Goal: Use online tool/utility: Utilize a website feature to perform a specific function

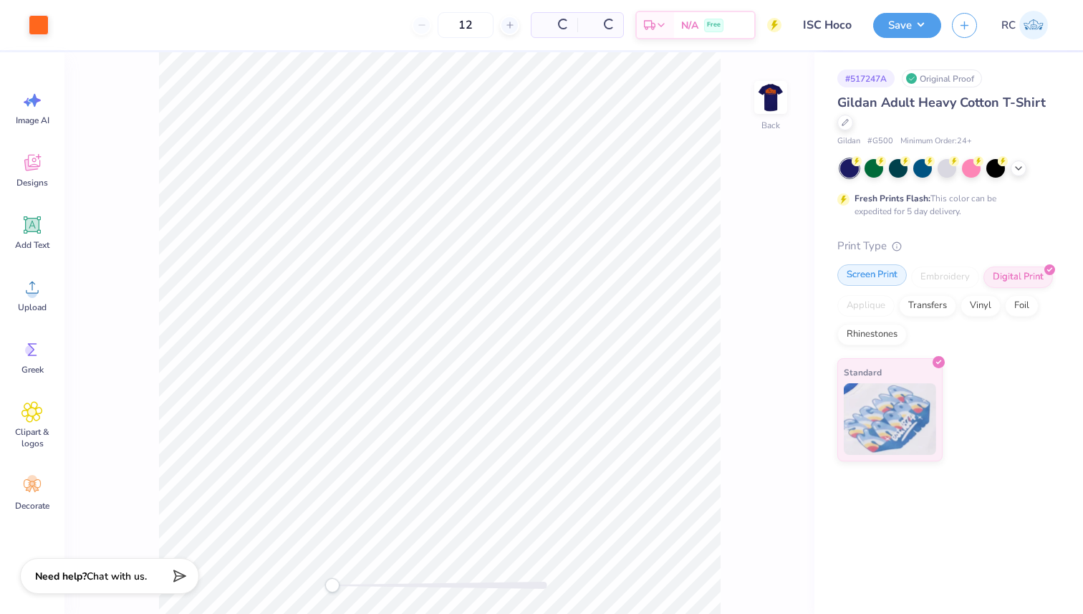
click at [876, 276] on div "Screen Print" at bounding box center [873, 274] width 70 height 21
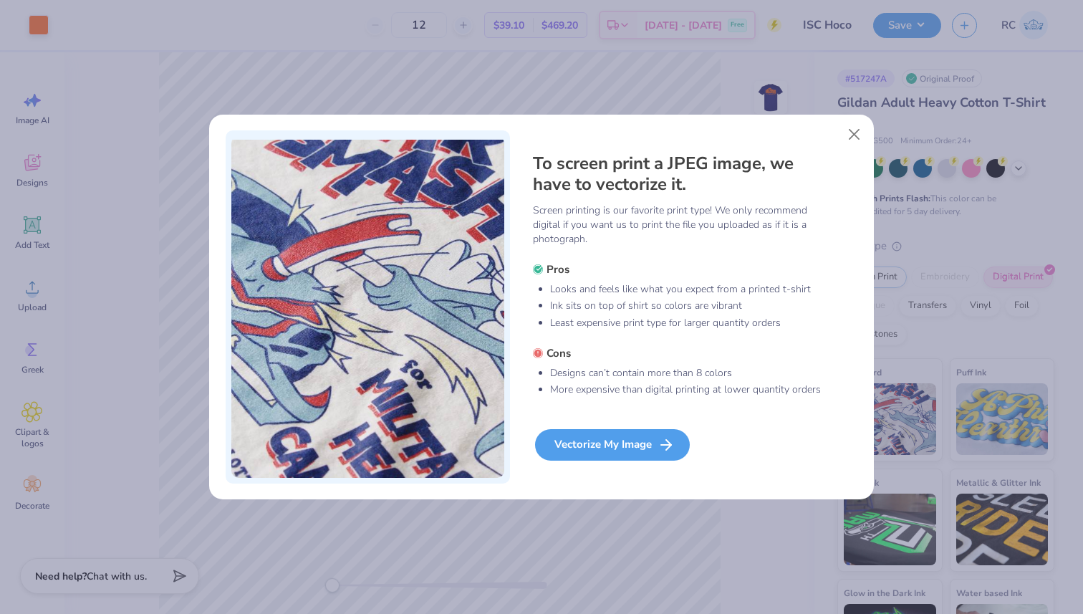
click at [577, 444] on div "Vectorize My Image" at bounding box center [612, 445] width 155 height 32
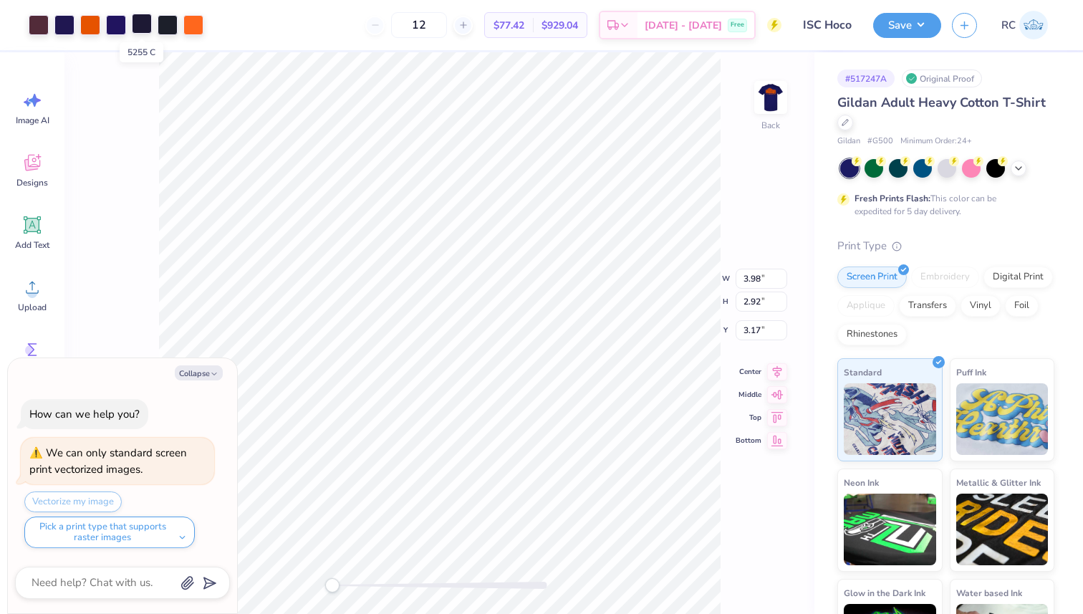
click at [140, 25] on div at bounding box center [142, 24] width 20 height 20
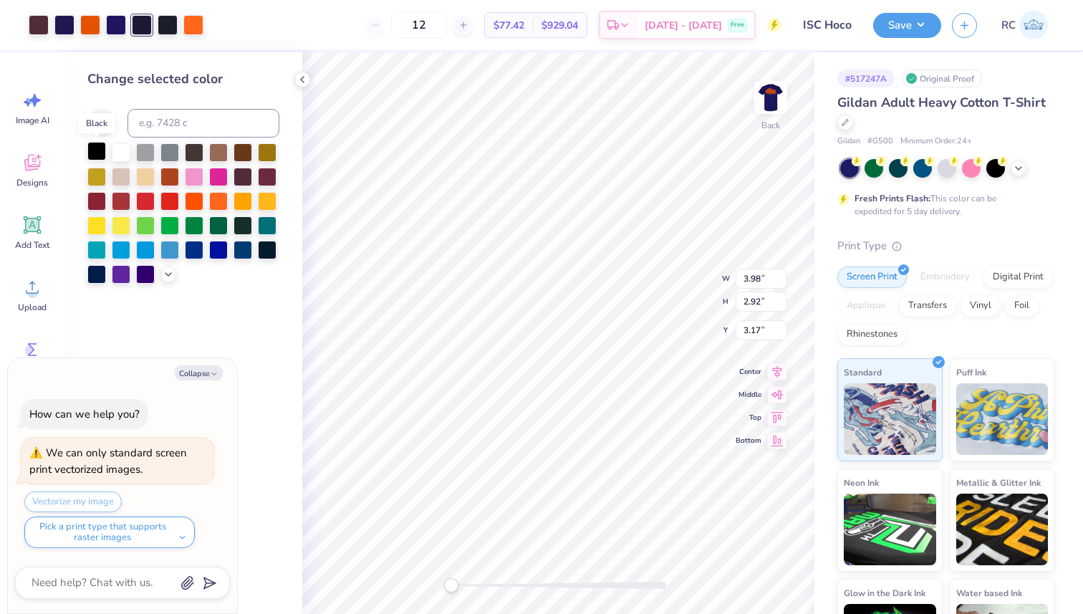
click at [97, 149] on div at bounding box center [96, 151] width 19 height 19
click at [172, 26] on div at bounding box center [168, 24] width 20 height 20
click at [103, 145] on div at bounding box center [96, 151] width 19 height 19
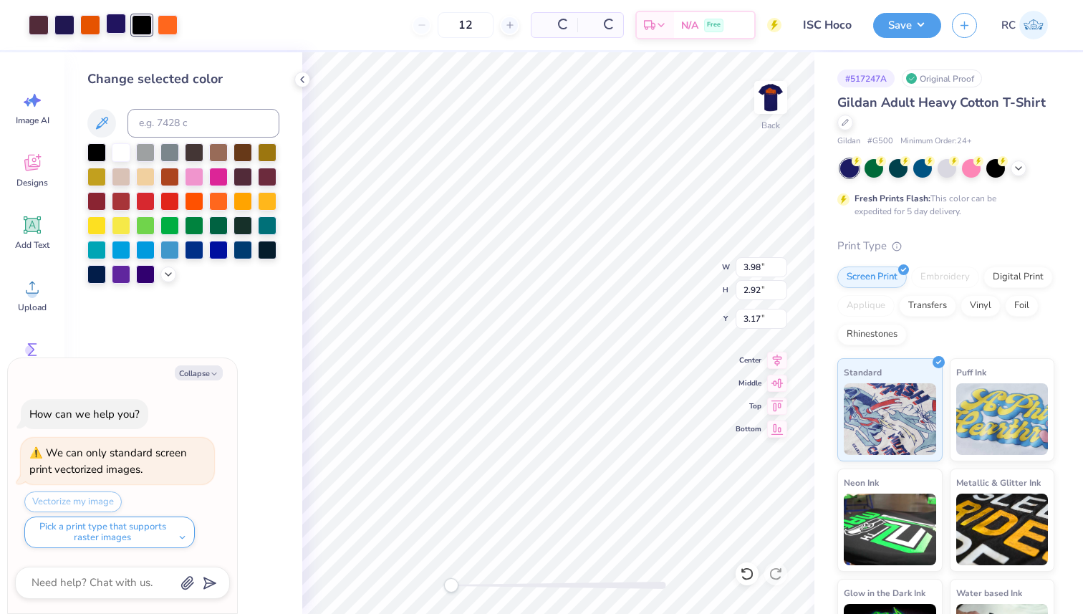
click at [113, 29] on div at bounding box center [116, 24] width 20 height 20
click at [99, 148] on div at bounding box center [96, 151] width 19 height 19
click at [71, 25] on div at bounding box center [64, 24] width 20 height 20
click at [100, 152] on div at bounding box center [96, 151] width 19 height 19
click at [42, 24] on div at bounding box center [39, 24] width 20 height 20
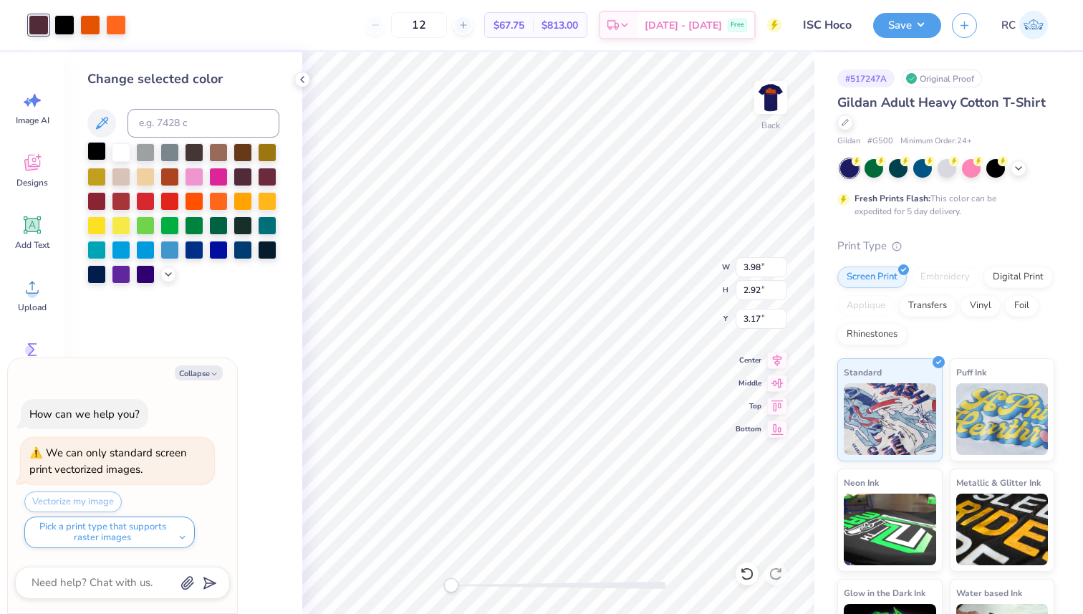
click at [93, 148] on div at bounding box center [96, 151] width 19 height 19
click at [60, 25] on div at bounding box center [64, 24] width 20 height 20
type textarea "x"
click at [173, 120] on input at bounding box center [204, 123] width 152 height 29
type input "165"
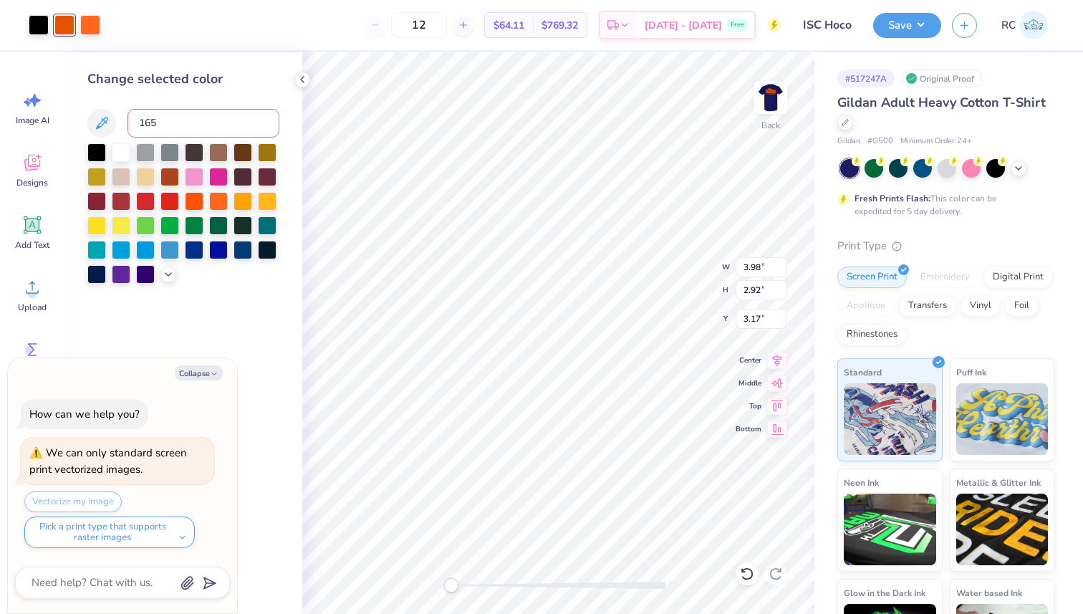
type textarea "x"
click at [461, 52] on div "Art colors 12 Per Item Total Est. Delivery N/A Free Design Title ISC Hoco Save …" at bounding box center [541, 307] width 1083 height 614
click at [772, 87] on img at bounding box center [770, 97] width 57 height 57
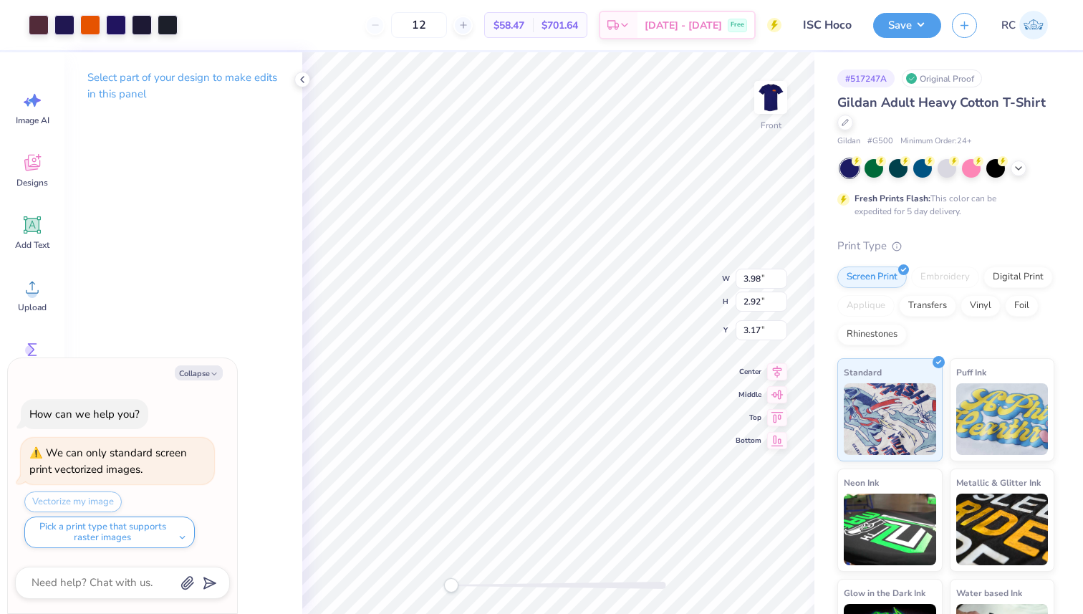
type textarea "x"
type input "12.32"
type input "6.83"
type input "3.01"
click at [174, 24] on div at bounding box center [168, 24] width 20 height 20
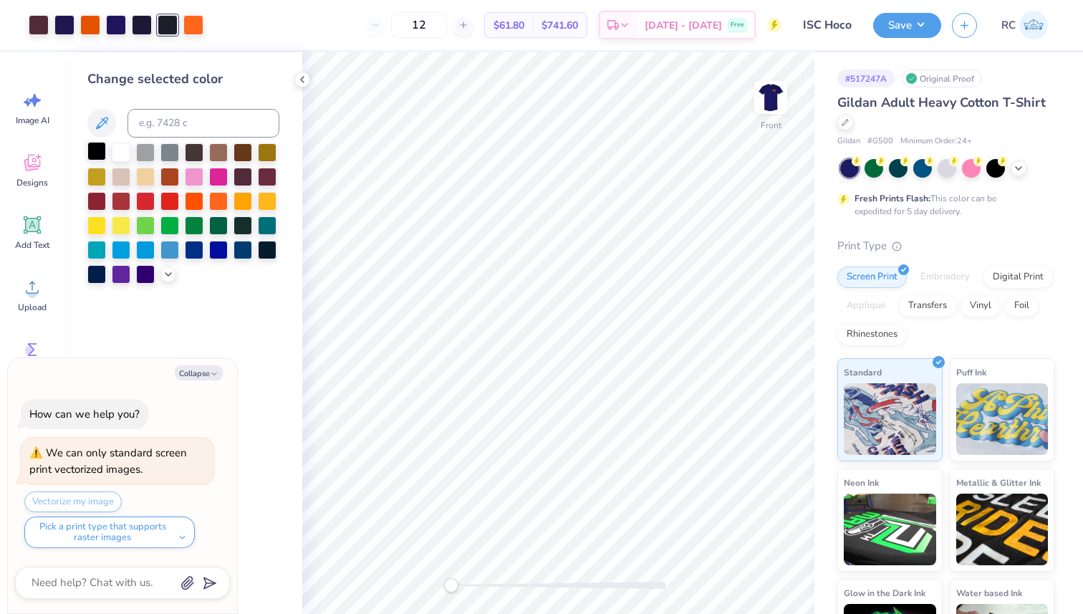
click at [97, 150] on div at bounding box center [96, 151] width 19 height 19
click at [99, 153] on div at bounding box center [96, 151] width 19 height 19
click at [140, 27] on div at bounding box center [142, 24] width 20 height 20
click at [97, 143] on div at bounding box center [96, 151] width 19 height 19
click at [118, 24] on div at bounding box center [116, 24] width 20 height 20
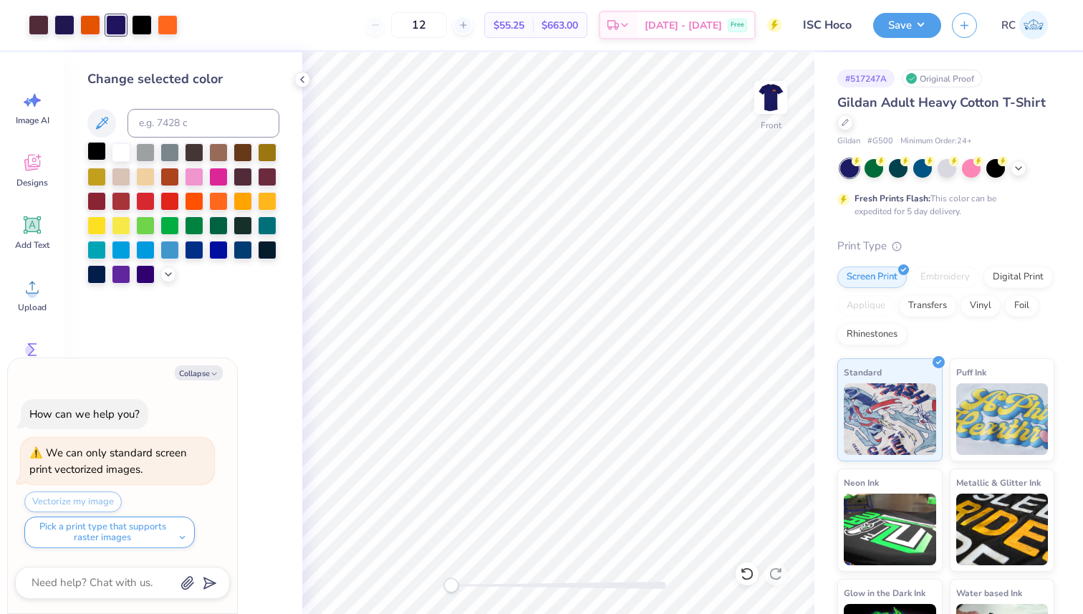
click at [95, 155] on div at bounding box center [96, 151] width 19 height 19
drag, startPoint x: 70, startPoint y: 24, endPoint x: 83, endPoint y: 80, distance: 57.4
click at [71, 24] on div at bounding box center [64, 25] width 20 height 20
click at [100, 148] on div at bounding box center [96, 151] width 19 height 19
click at [39, 25] on div at bounding box center [39, 24] width 20 height 20
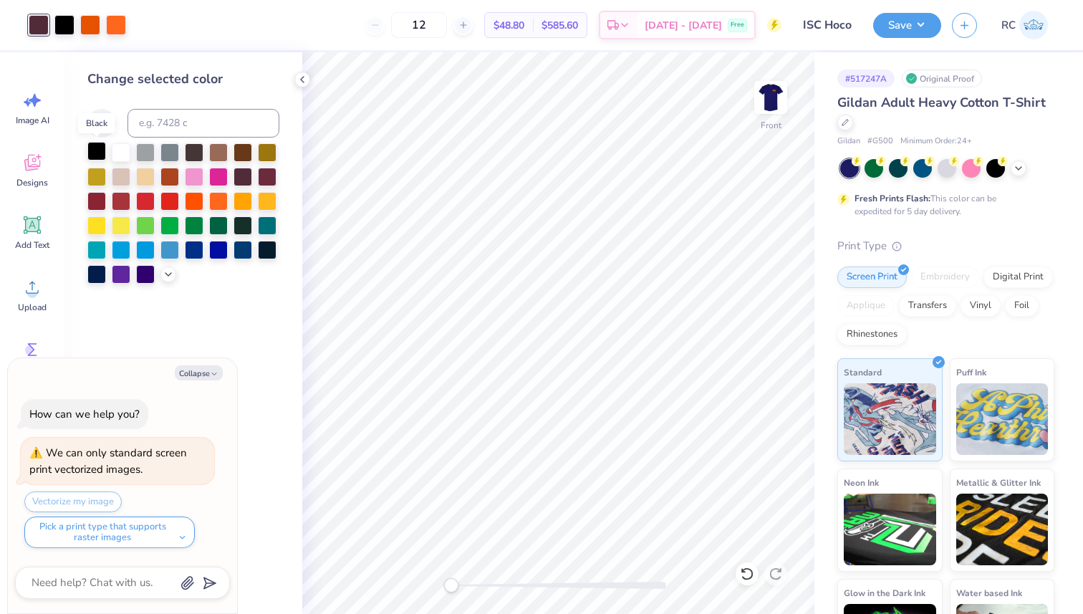
click at [100, 155] on div at bounding box center [96, 151] width 19 height 19
drag, startPoint x: 63, startPoint y: 31, endPoint x: 68, endPoint y: 37, distance: 7.6
click at [64, 29] on div at bounding box center [64, 25] width 20 height 20
type textarea "x"
click at [187, 125] on input at bounding box center [204, 123] width 152 height 29
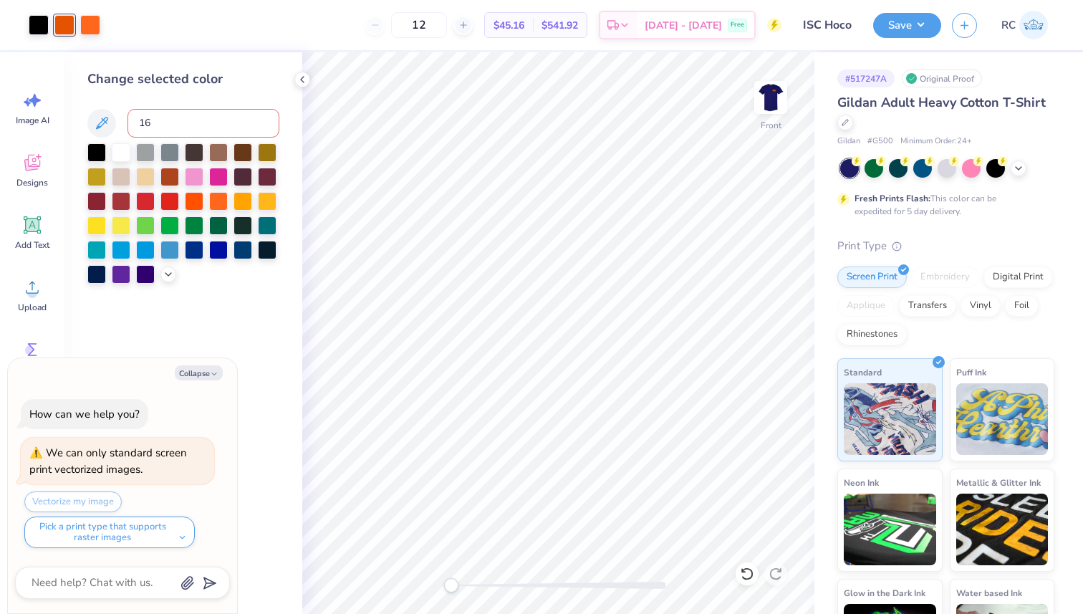
type input "165"
type textarea "x"
click at [196, 115] on input at bounding box center [204, 123] width 152 height 29
paste input
type textarea "x"
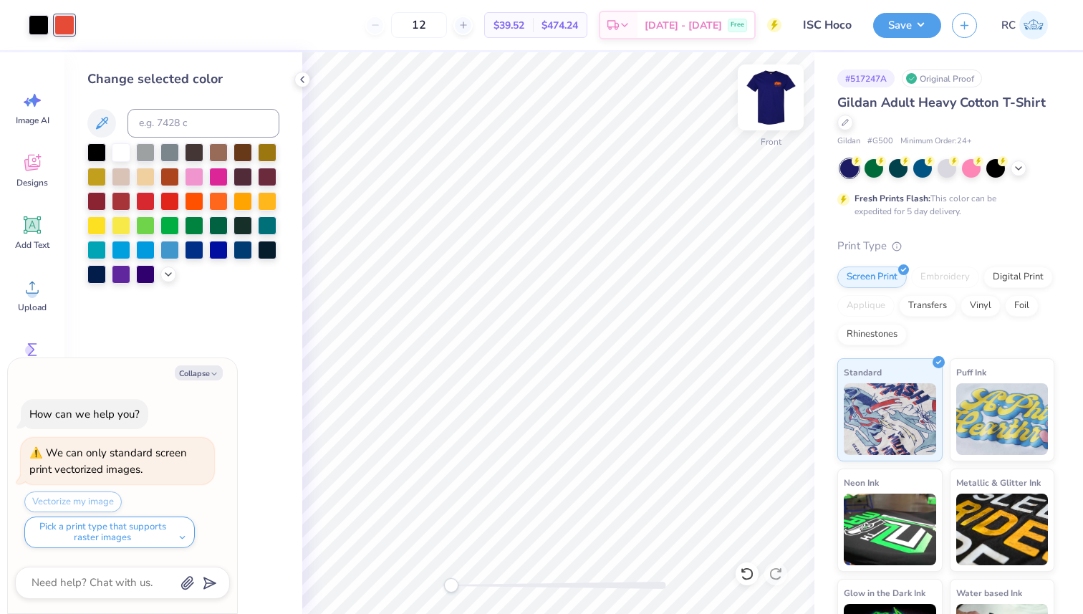
click at [770, 95] on img at bounding box center [770, 97] width 57 height 57
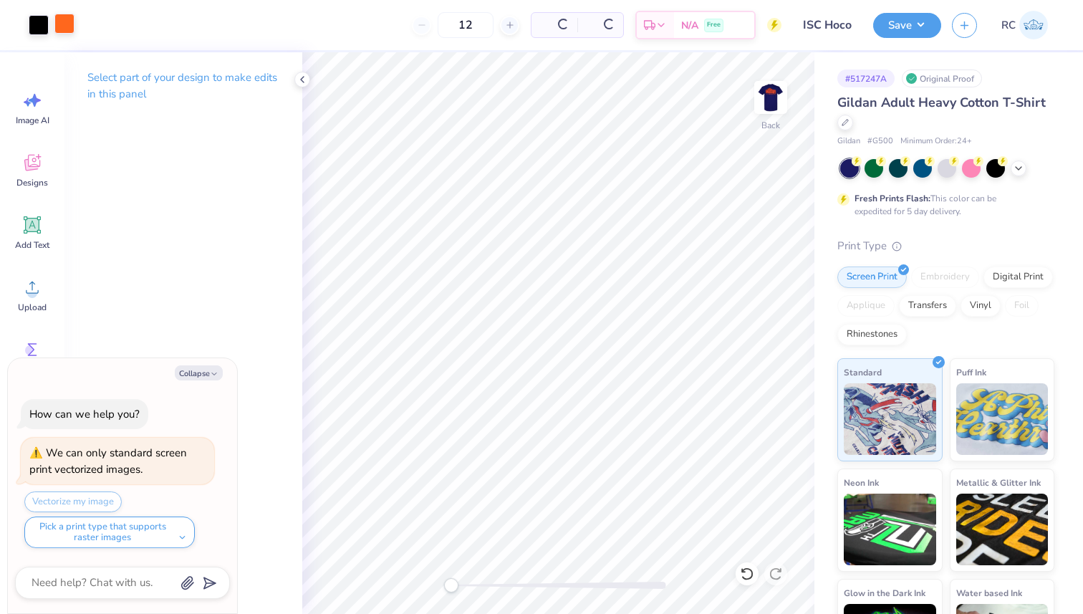
click at [65, 21] on div at bounding box center [64, 24] width 20 height 20
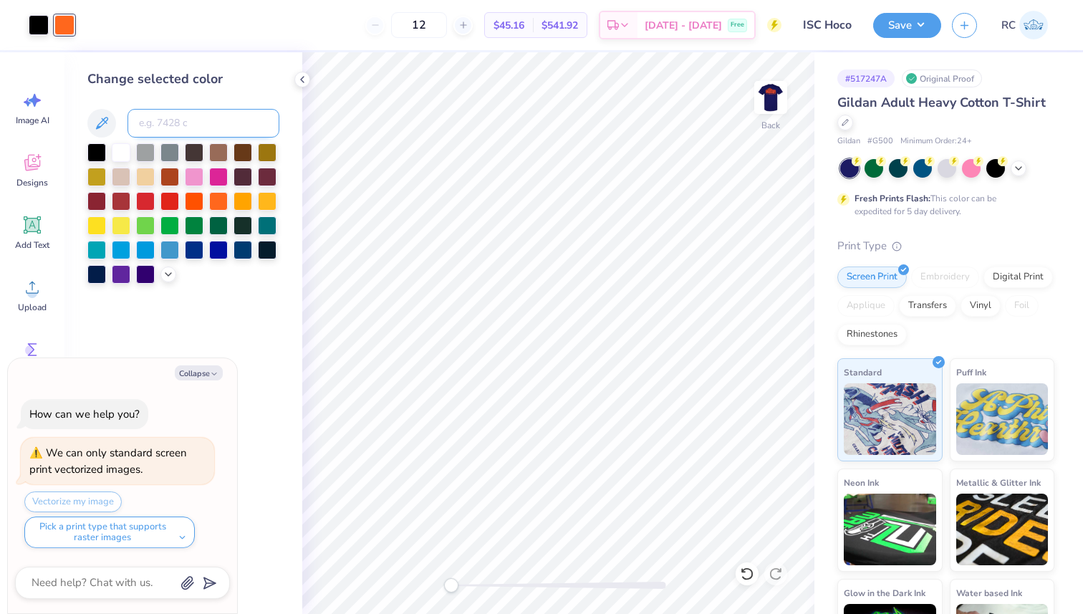
click at [219, 128] on input at bounding box center [204, 123] width 152 height 29
paste input
type textarea "x"
click at [905, 23] on button "Save" at bounding box center [908, 23] width 68 height 25
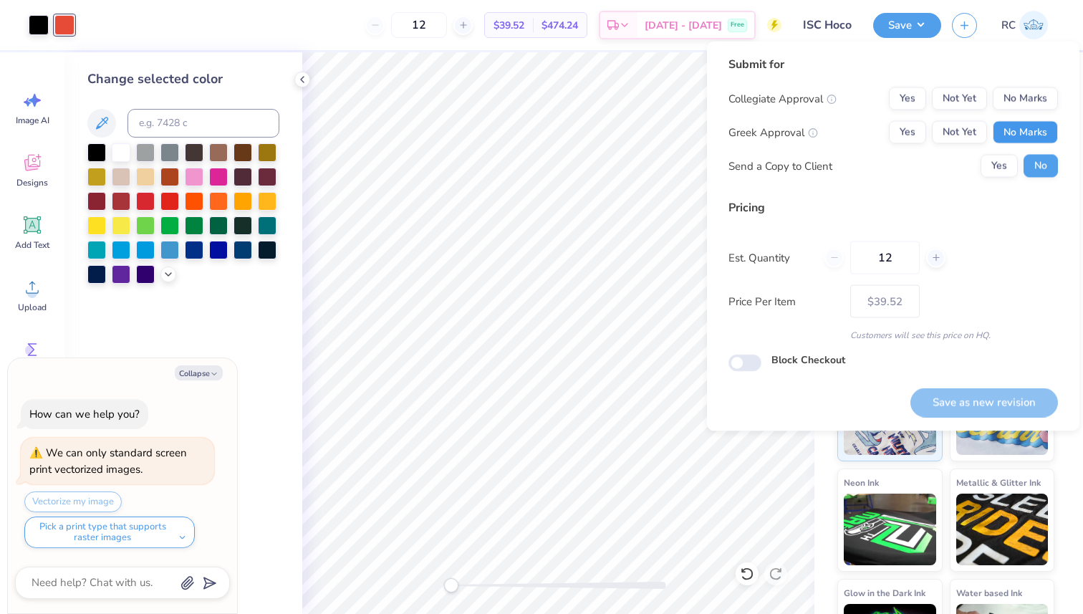
click at [1030, 127] on button "No Marks" at bounding box center [1025, 132] width 65 height 23
click at [914, 102] on button "Yes" at bounding box center [907, 98] width 37 height 23
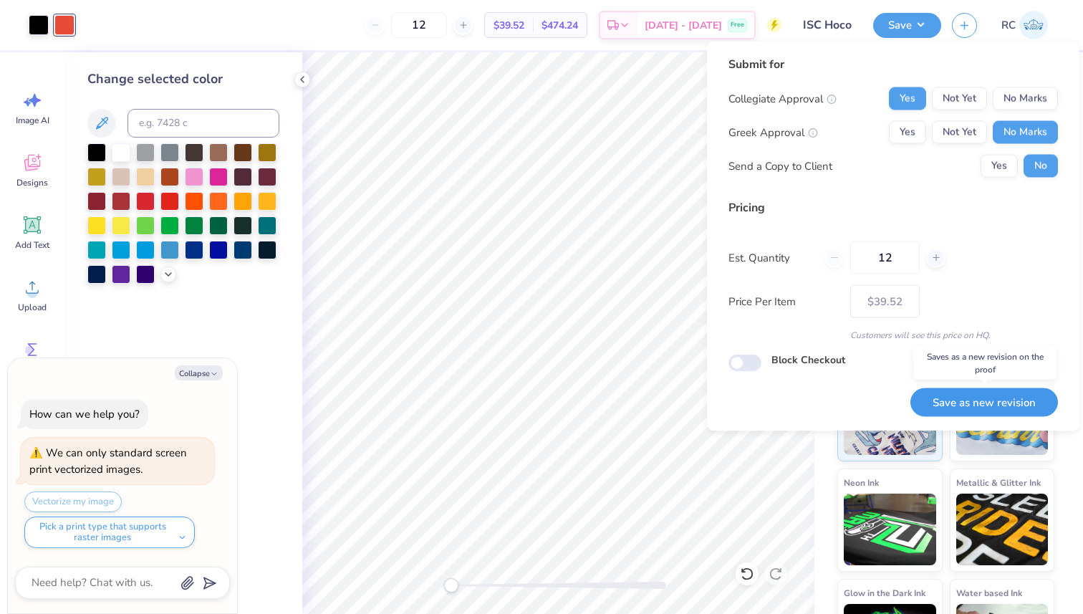
click at [972, 396] on button "Save as new revision" at bounding box center [985, 402] width 148 height 29
type textarea "x"
type input "– –"
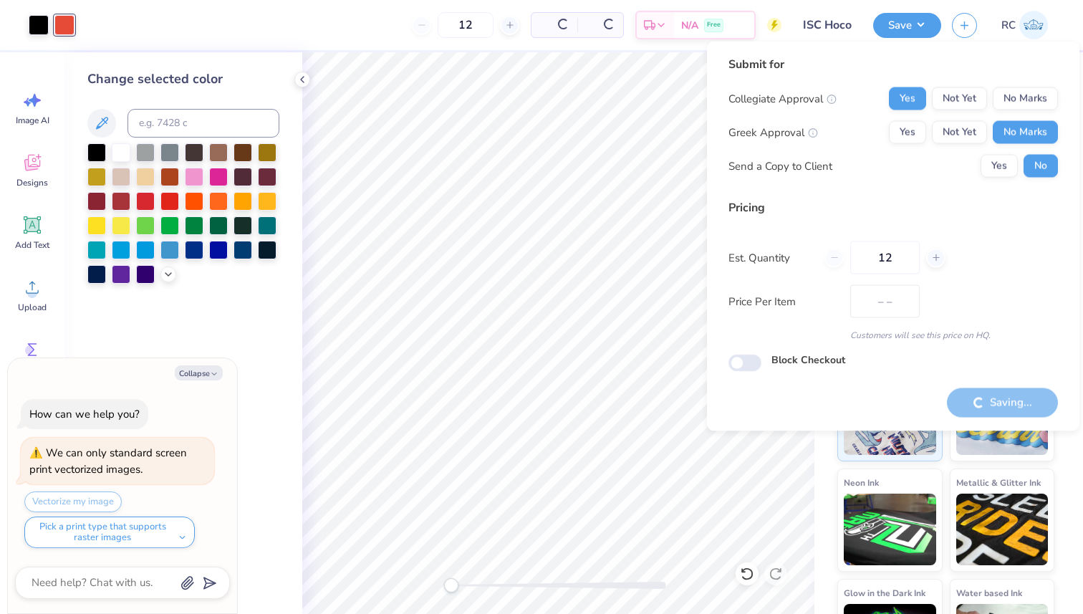
type textarea "x"
type input "$39.52"
